Goal: Check status

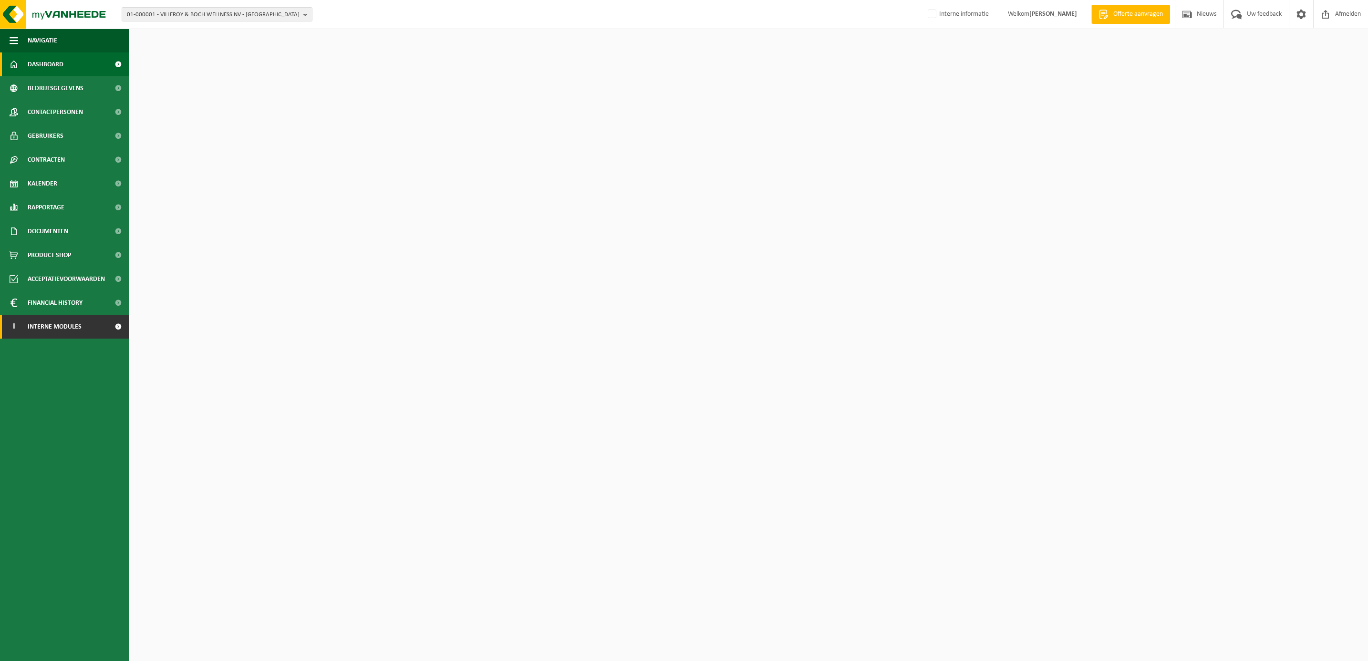
click at [62, 323] on span "Interne modules" at bounding box center [55, 327] width 54 height 24
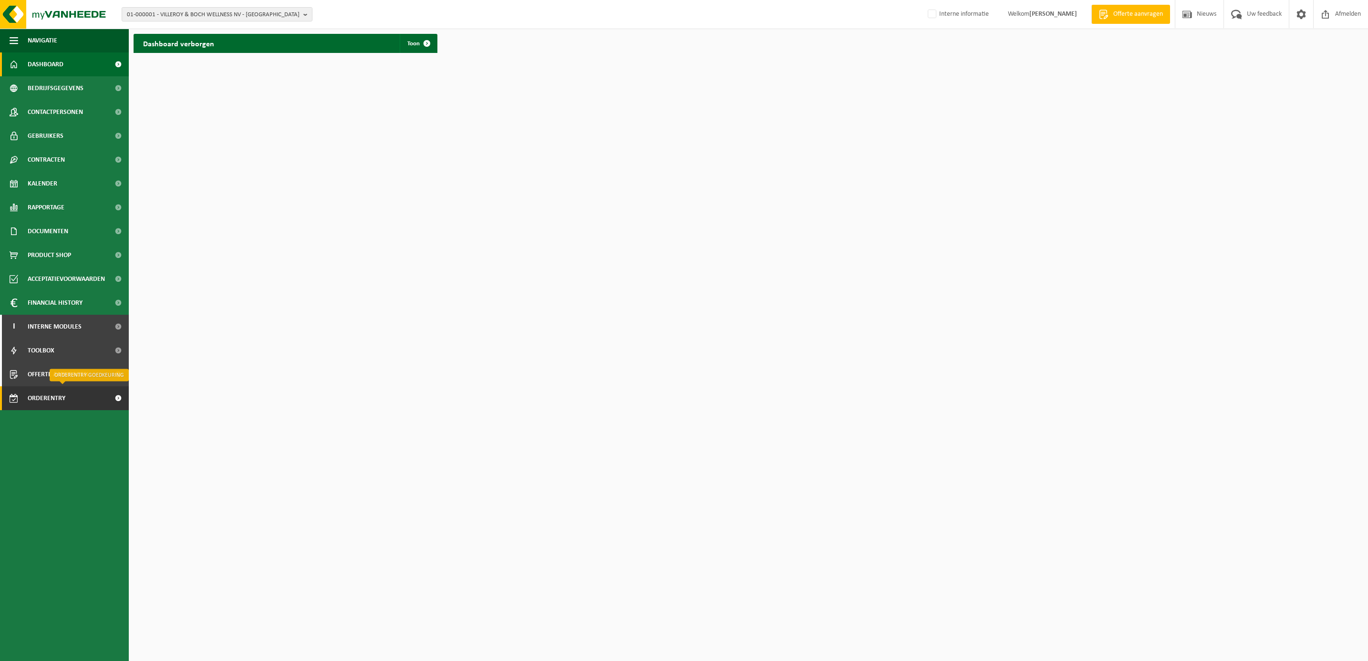
click at [62, 399] on span "Orderentry Goedkeuring" at bounding box center [68, 398] width 80 height 24
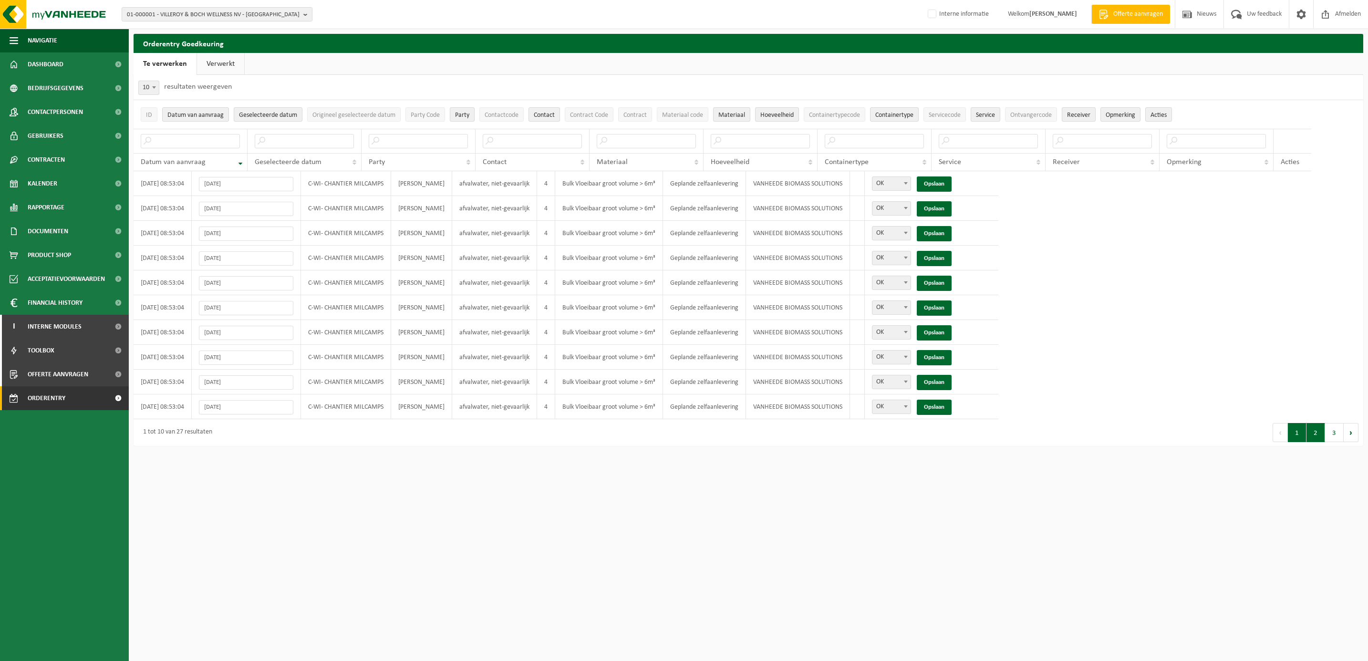
click at [1309, 434] on button "2" at bounding box center [1316, 432] width 19 height 19
click at [1330, 436] on button "3" at bounding box center [1334, 432] width 19 height 19
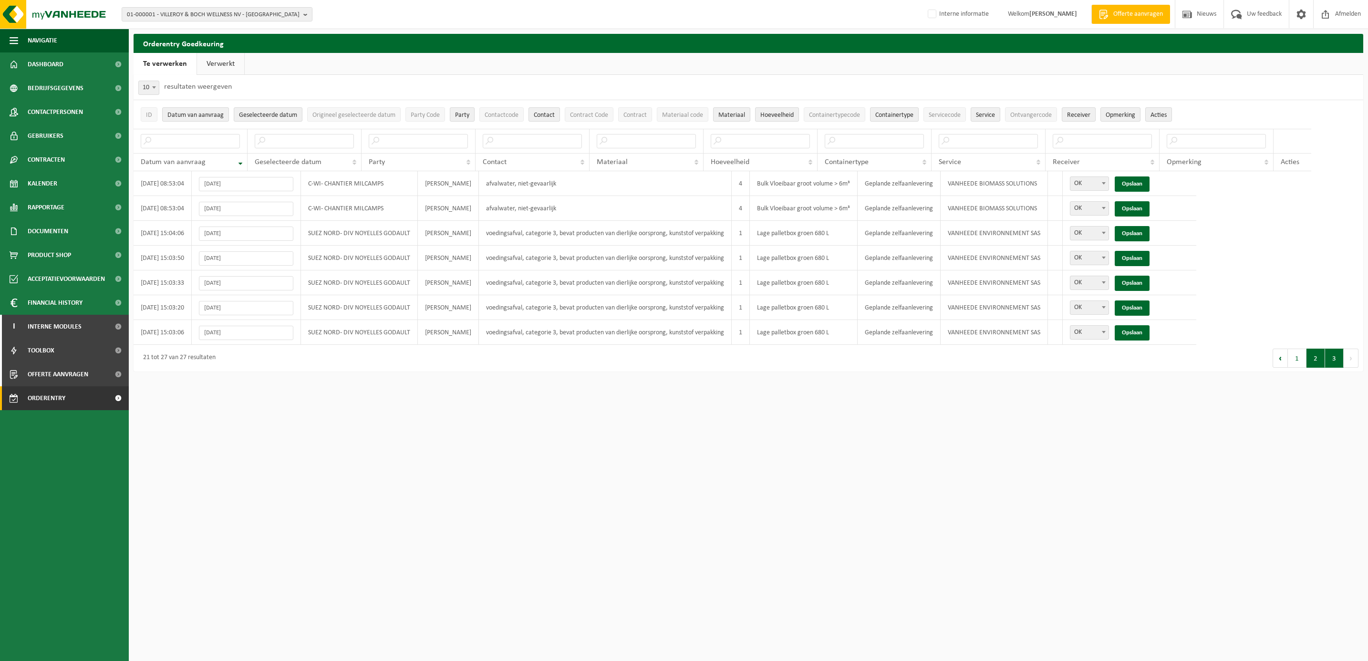
click at [1318, 361] on button "2" at bounding box center [1316, 358] width 19 height 19
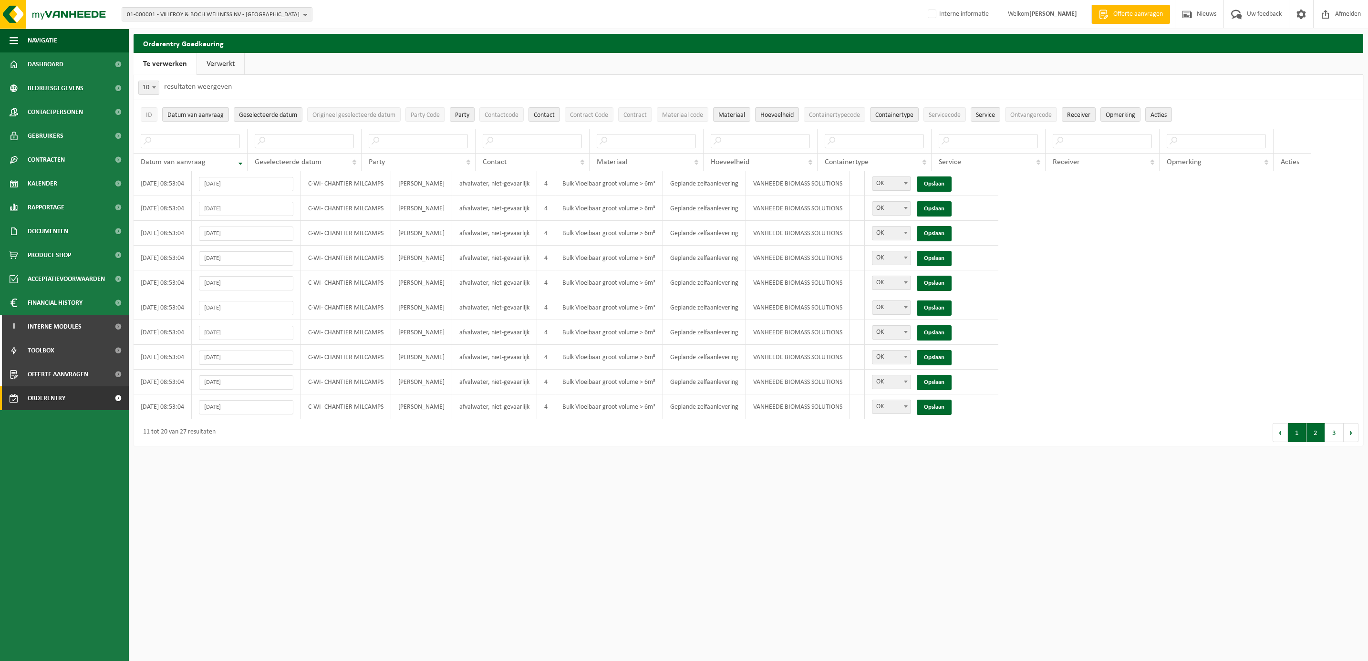
click at [1296, 431] on button "1" at bounding box center [1297, 432] width 19 height 19
